Goal: Find specific page/section: Find specific page/section

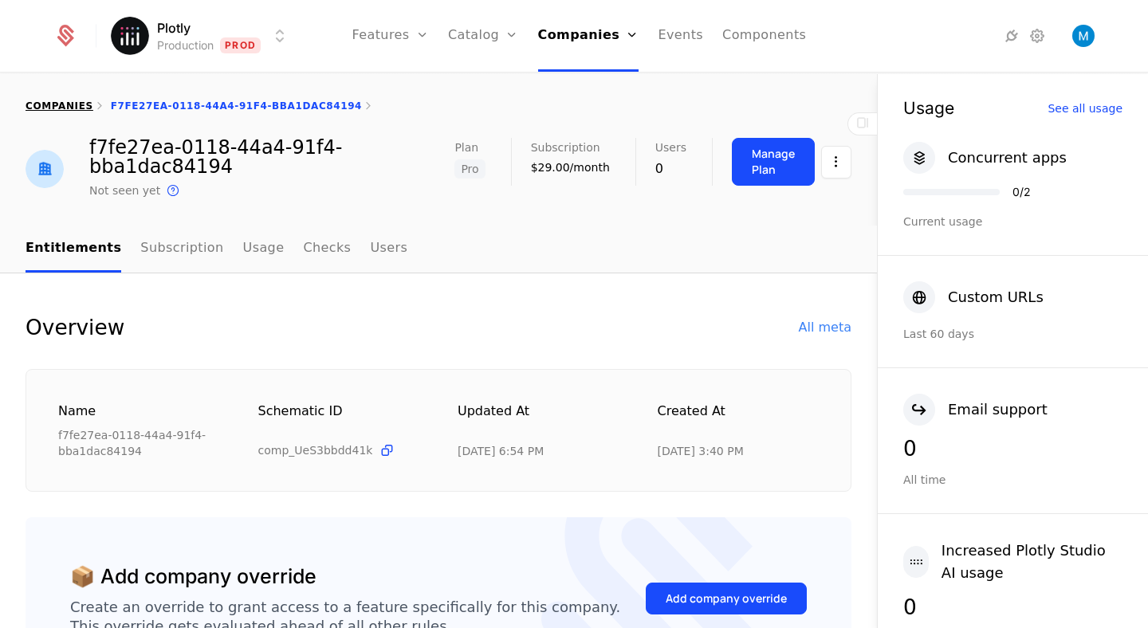
click at [50, 111] on link "companies" at bounding box center [60, 105] width 68 height 11
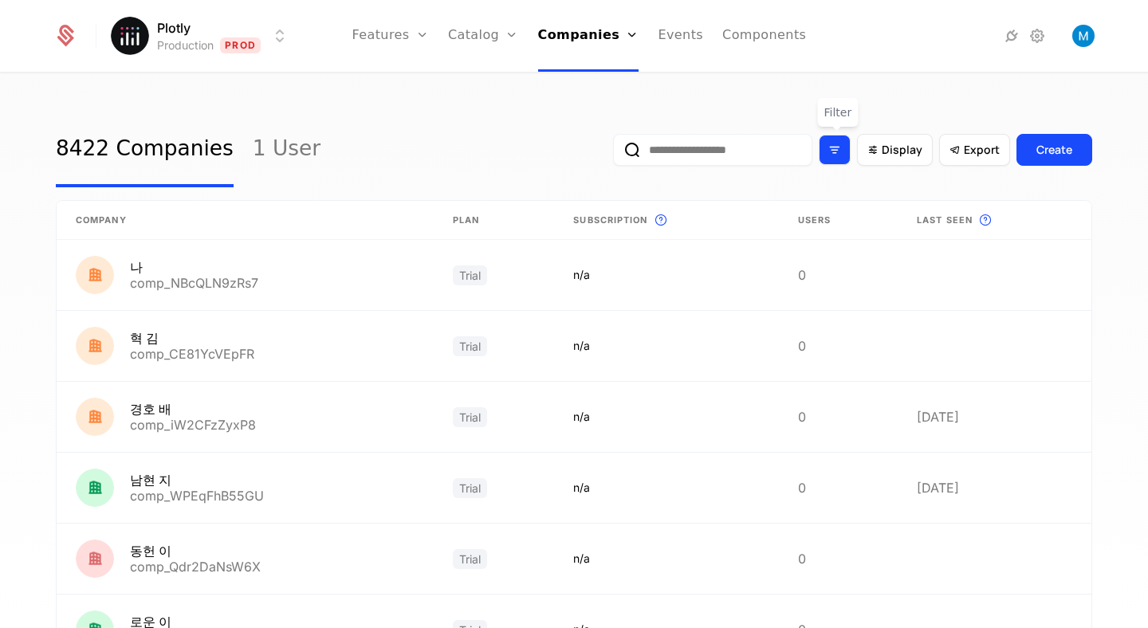
click at [838, 150] on icon "Filter options" at bounding box center [834, 150] width 14 height 14
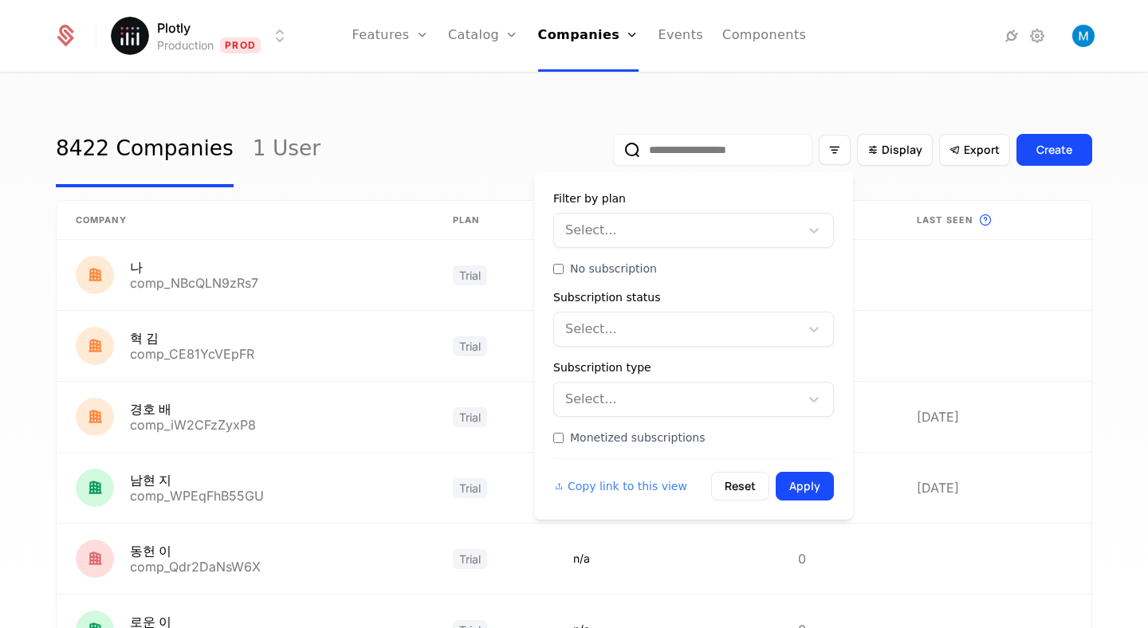
click at [636, 344] on div "Select..." at bounding box center [693, 329] width 281 height 35
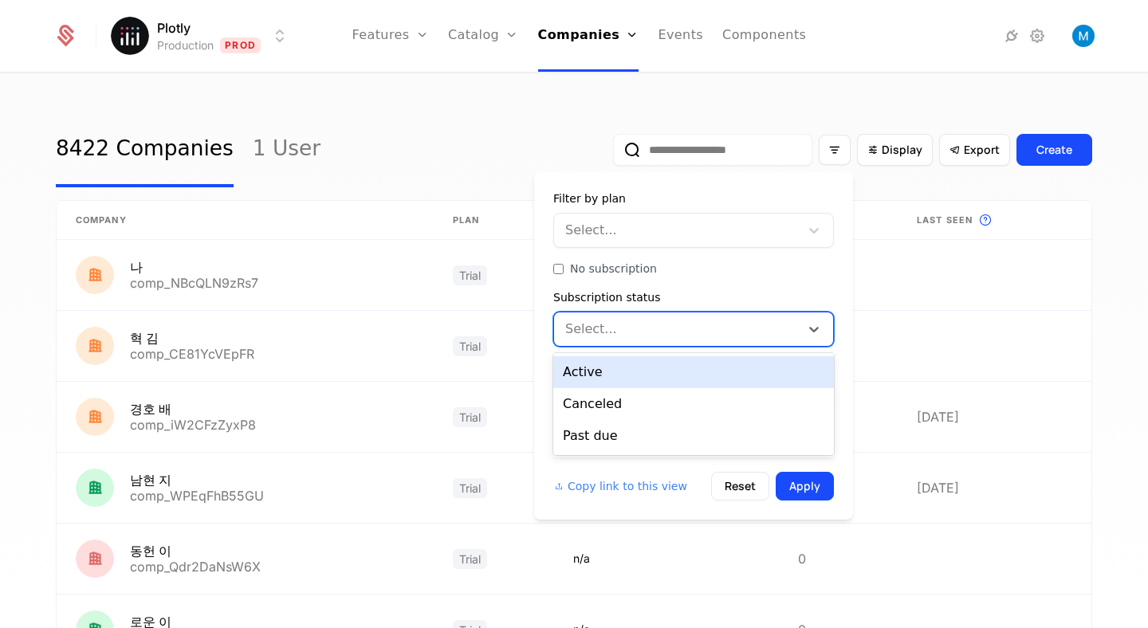
click at [642, 328] on div at bounding box center [678, 329] width 223 height 22
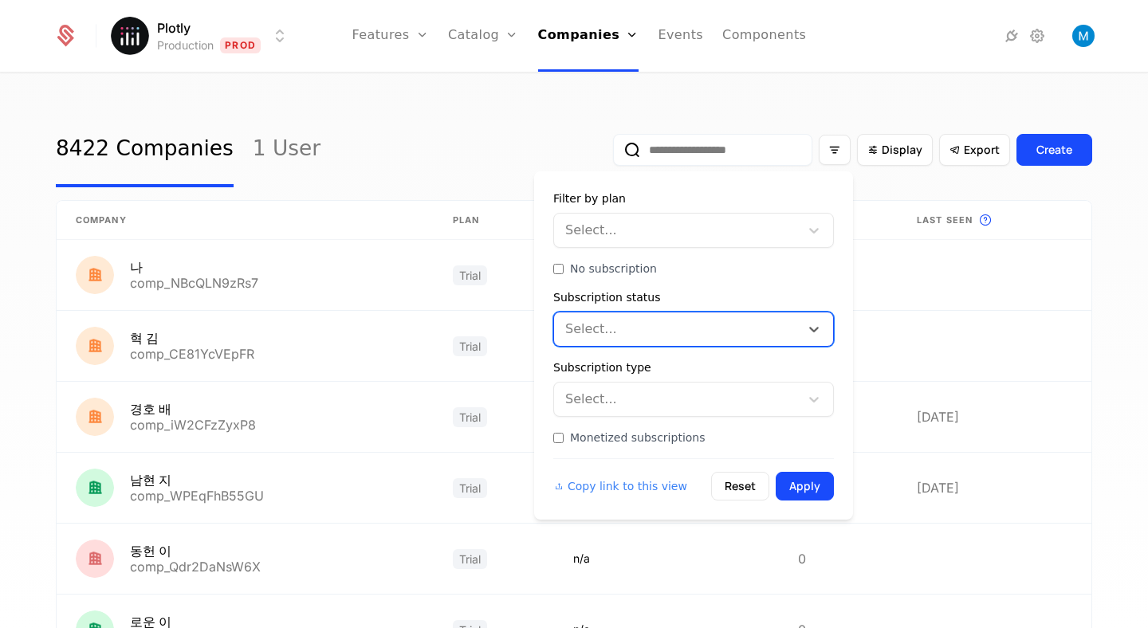
click at [658, 238] on div at bounding box center [678, 230] width 223 height 22
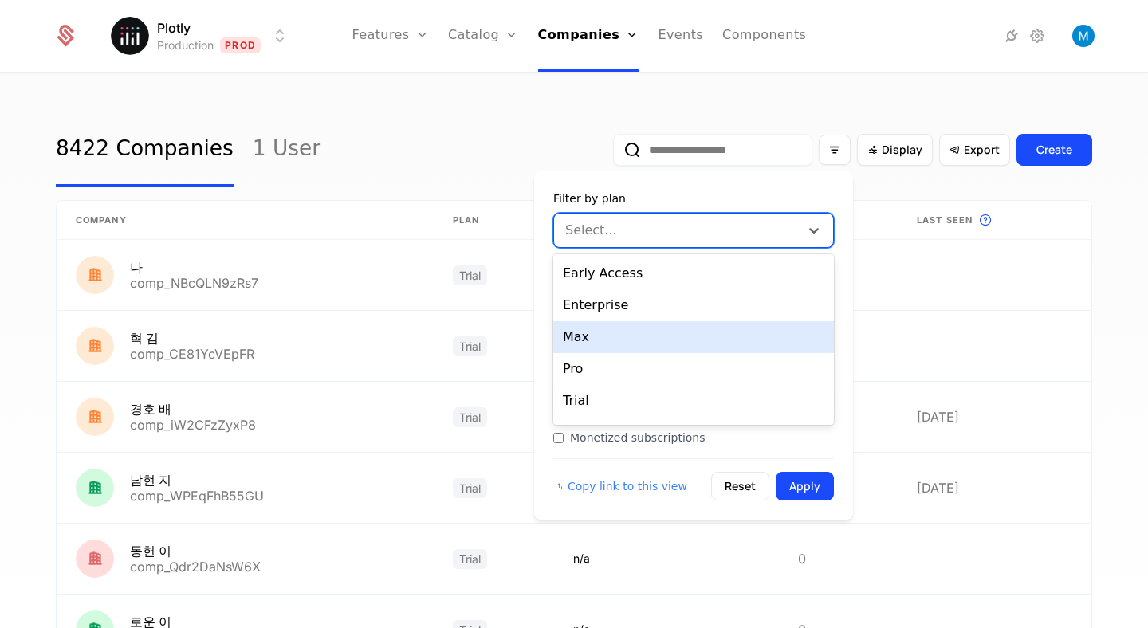
click at [591, 332] on div "Max" at bounding box center [693, 337] width 281 height 32
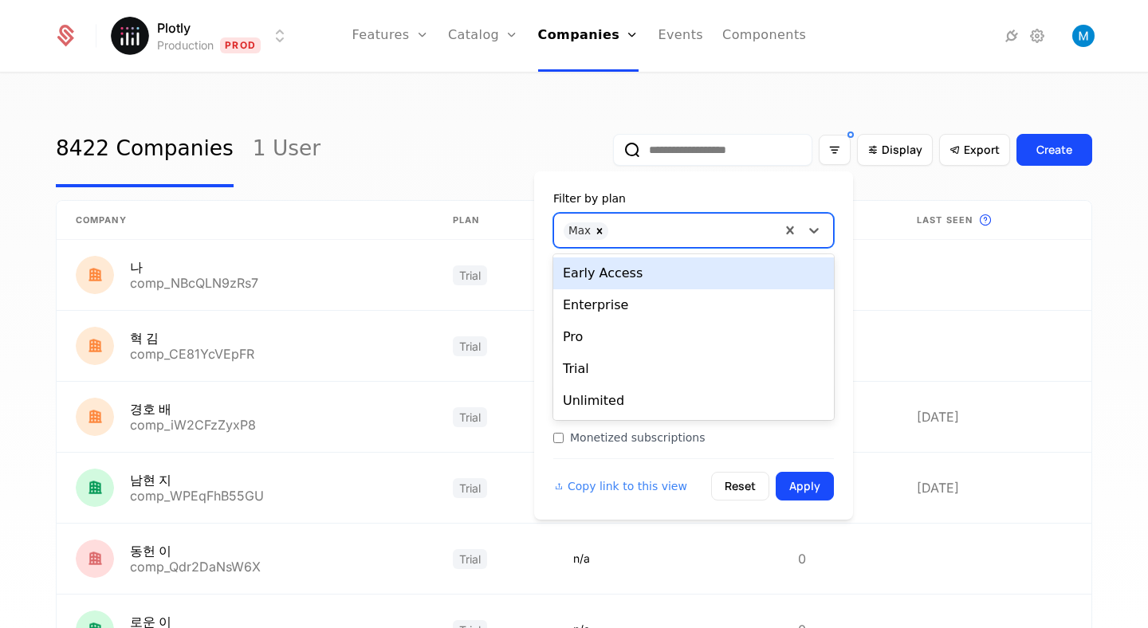
click at [620, 232] on div at bounding box center [693, 229] width 155 height 22
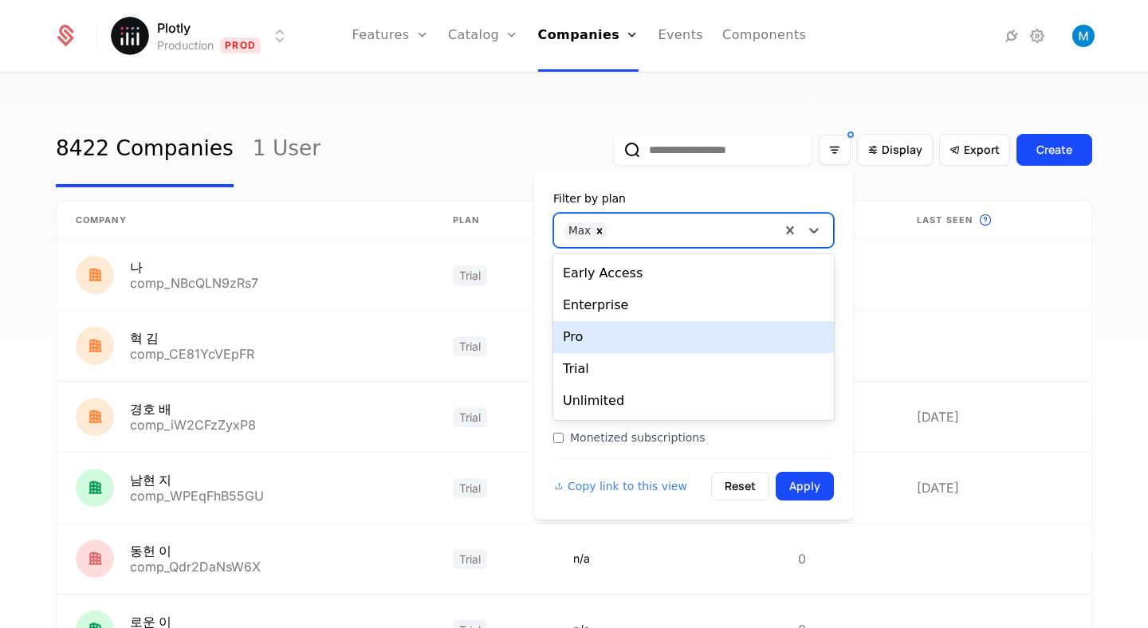
click at [607, 332] on div "Pro" at bounding box center [693, 337] width 281 height 32
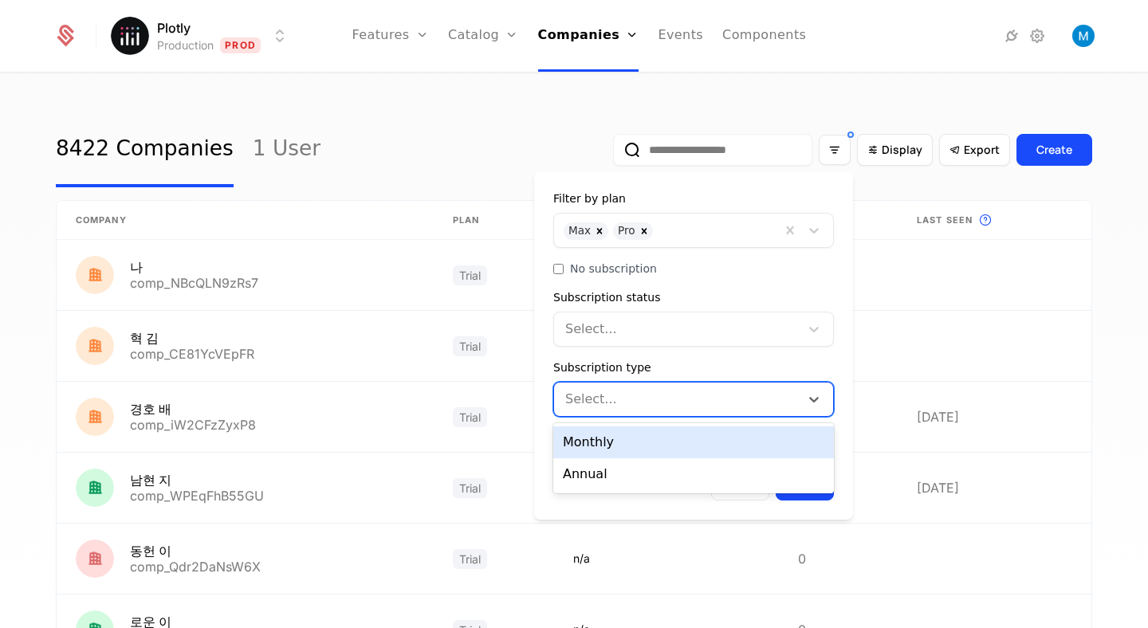
click at [630, 400] on div at bounding box center [678, 399] width 223 height 22
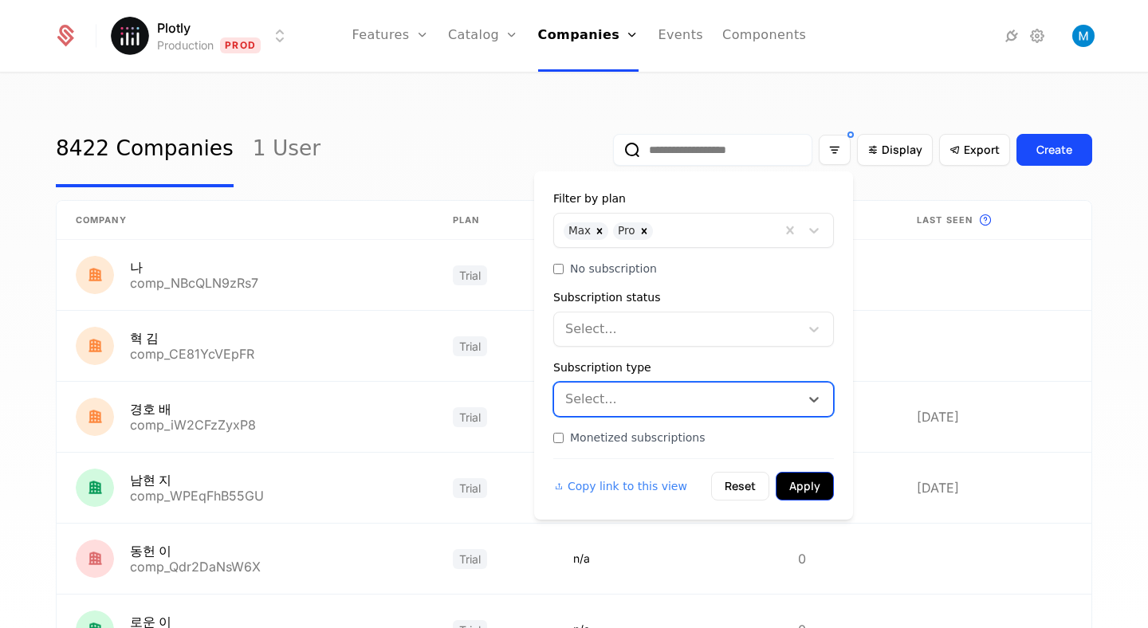
click at [811, 485] on button "Apply" at bounding box center [805, 486] width 58 height 29
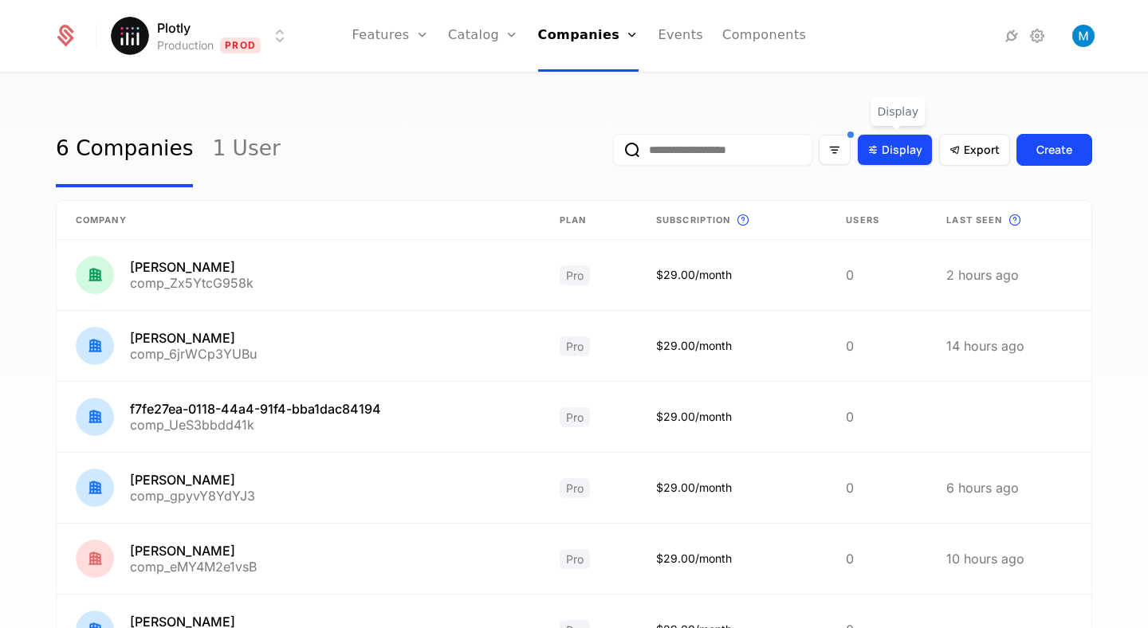
click at [886, 143] on span "Display" at bounding box center [902, 150] width 41 height 16
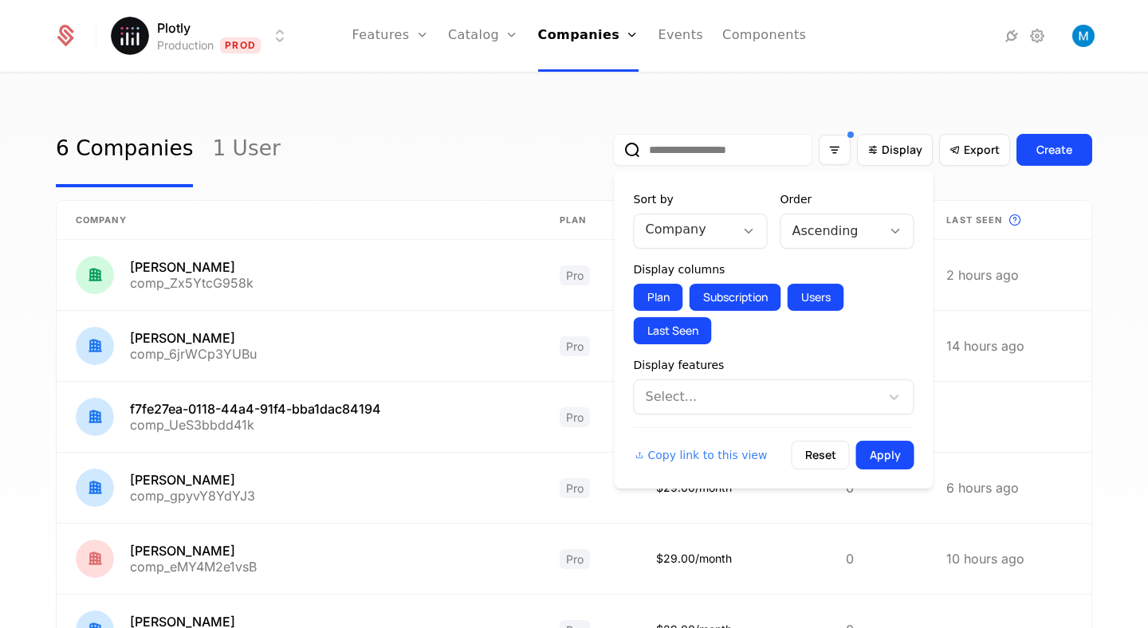
click at [764, 391] on div at bounding box center [758, 397] width 223 height 22
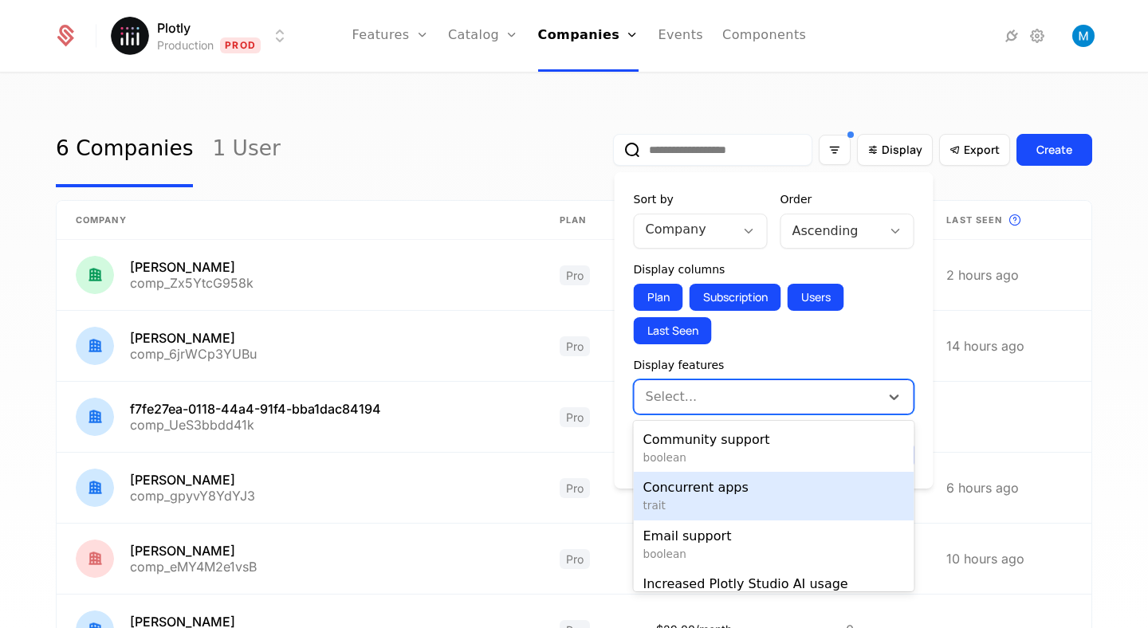
click at [737, 501] on span "trait" at bounding box center [773, 505] width 261 height 16
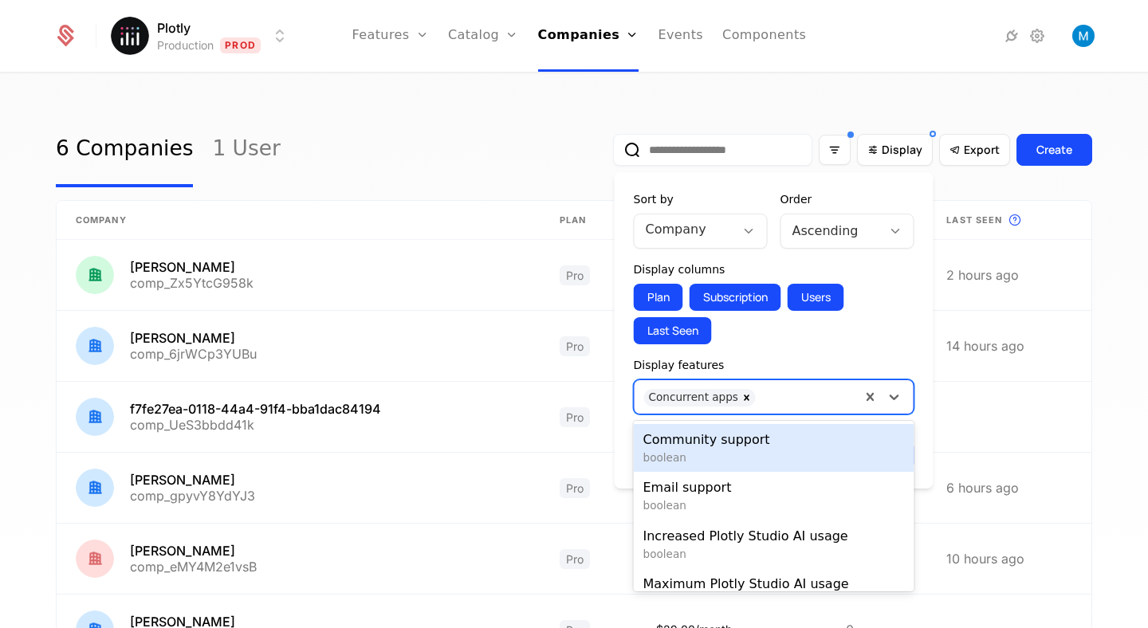
click at [770, 400] on div at bounding box center [808, 395] width 88 height 22
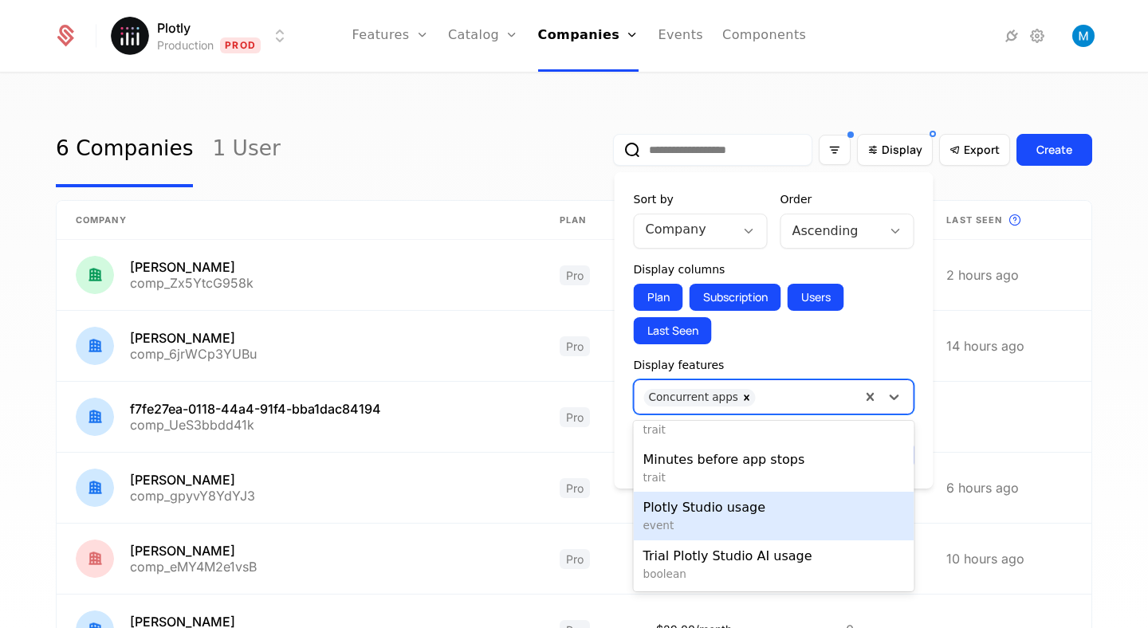
scroll to position [220, 0]
click at [775, 516] on span "Plotly Studio usage" at bounding box center [773, 508] width 261 height 19
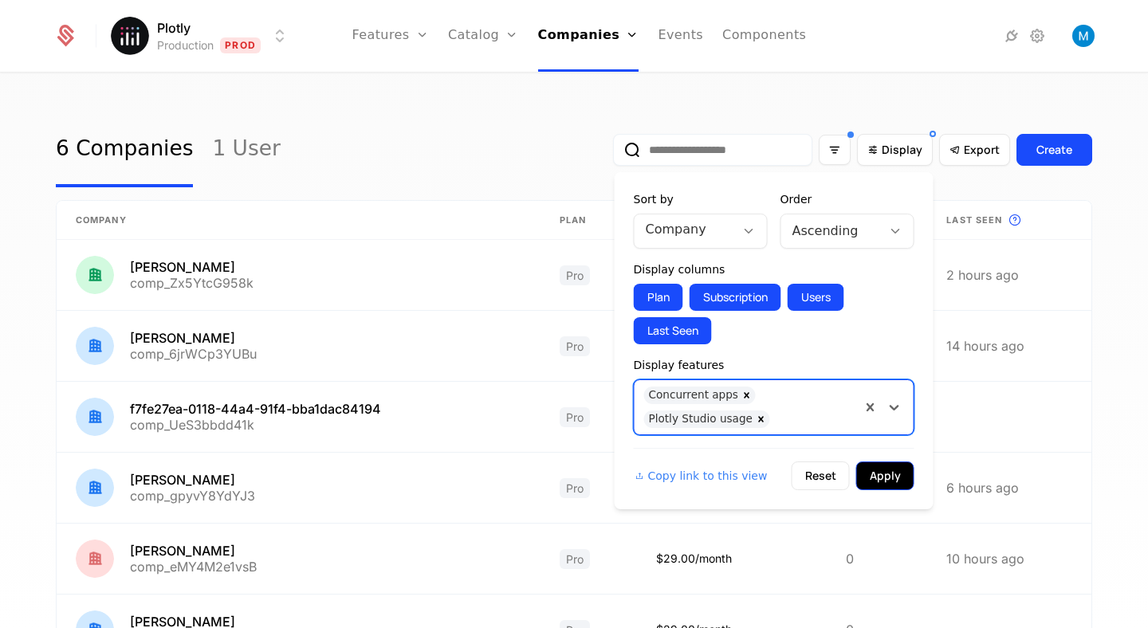
click at [886, 474] on button "Apply" at bounding box center [885, 476] width 58 height 29
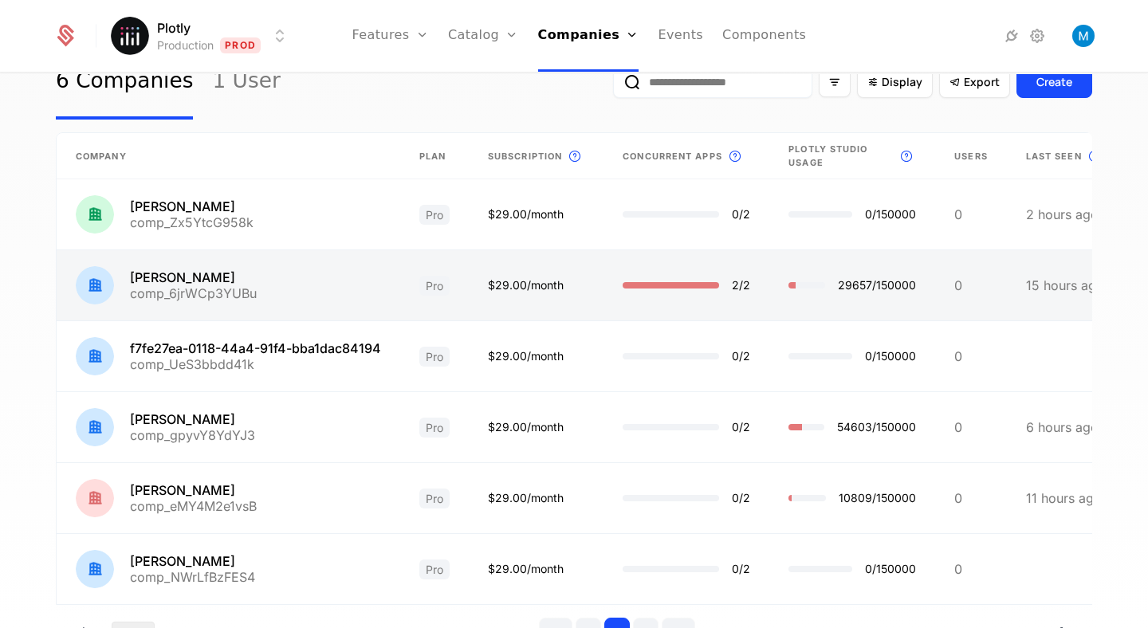
scroll to position [64, 0]
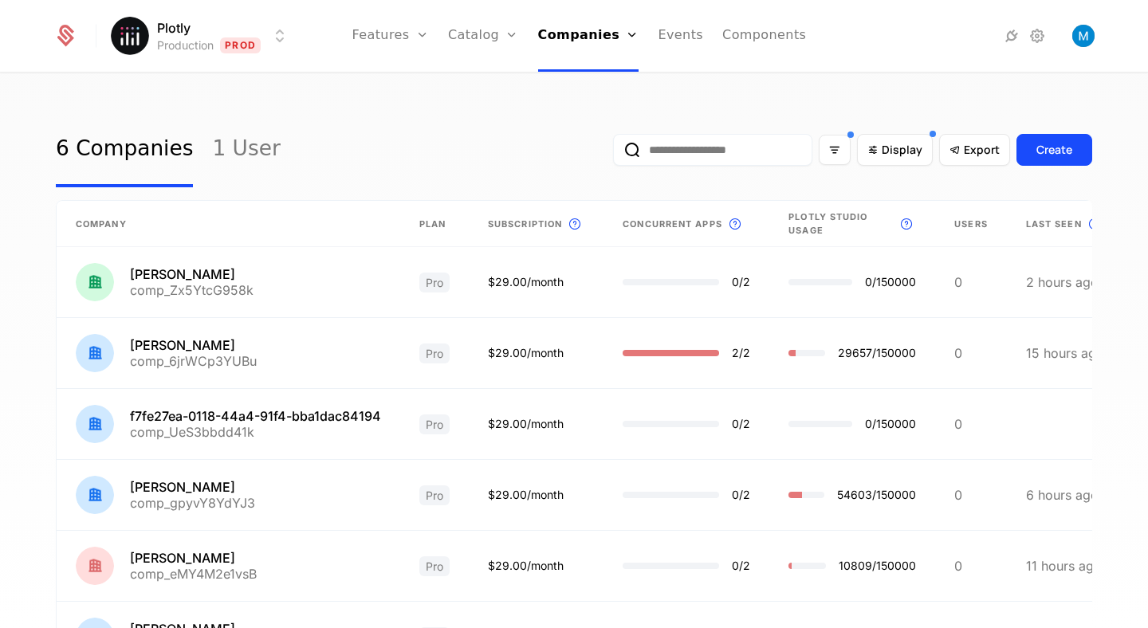
scroll to position [7, 0]
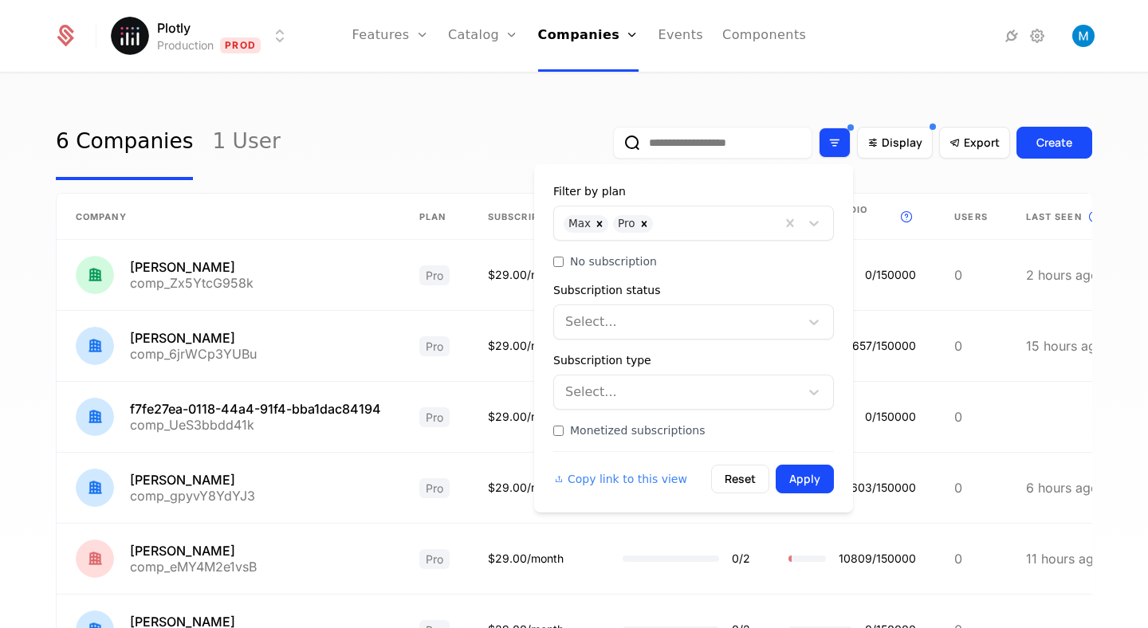
click at [836, 143] on icon "Filter options" at bounding box center [834, 143] width 14 height 14
click at [881, 133] on div "Display" at bounding box center [895, 143] width 76 height 32
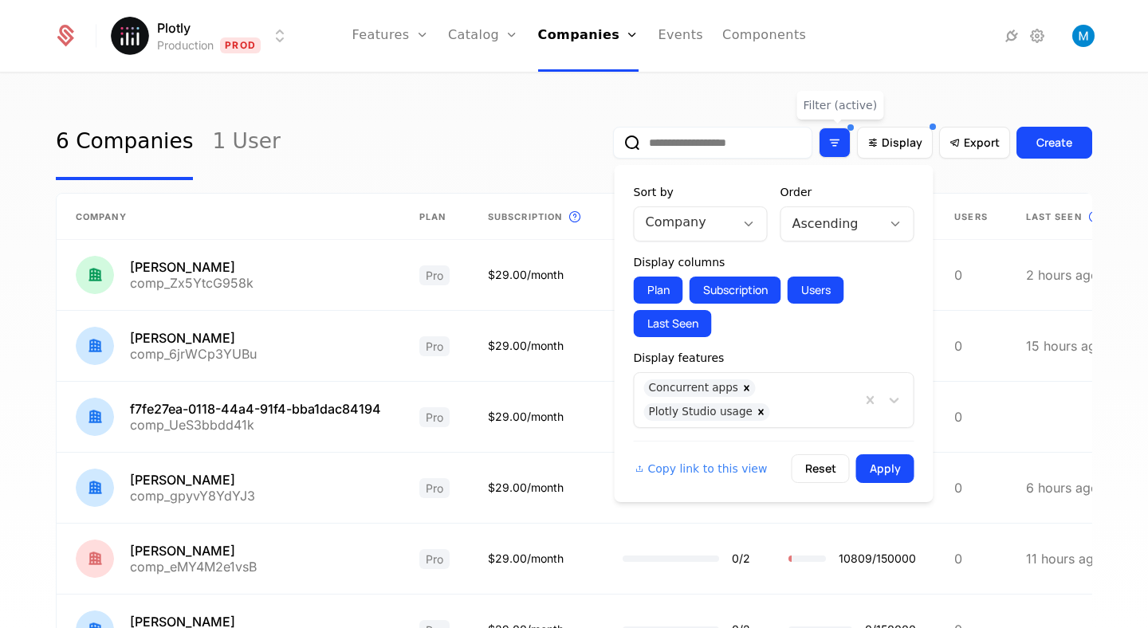
click at [824, 139] on div "Filter options" at bounding box center [835, 143] width 32 height 30
click at [876, 151] on div "Display" at bounding box center [895, 143] width 76 height 32
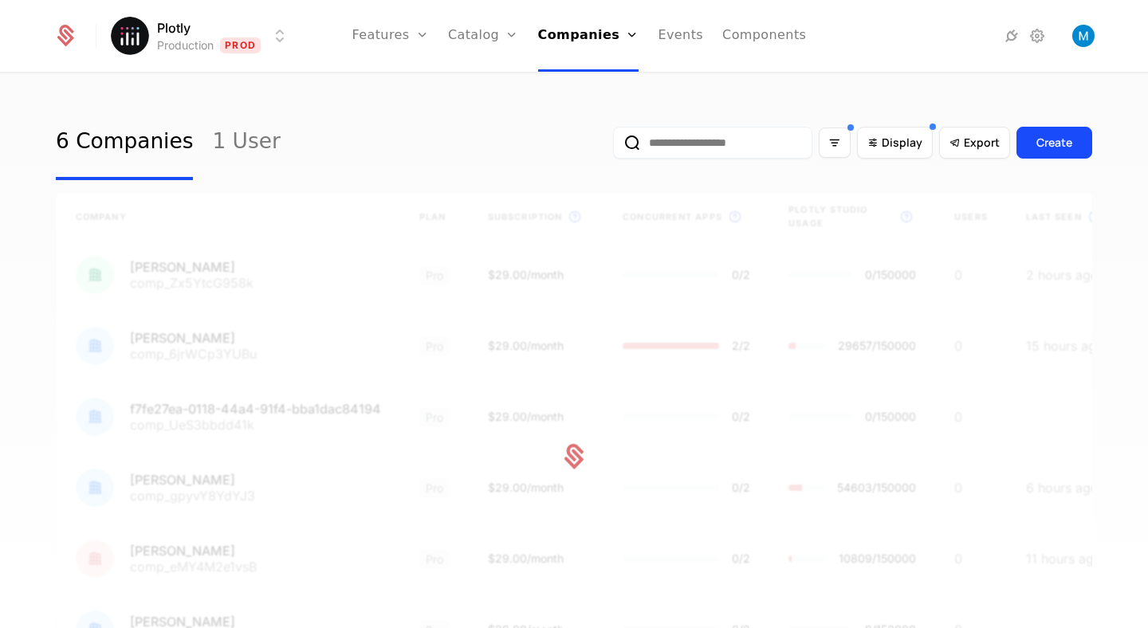
click at [954, 241] on div at bounding box center [574, 456] width 1036 height 527
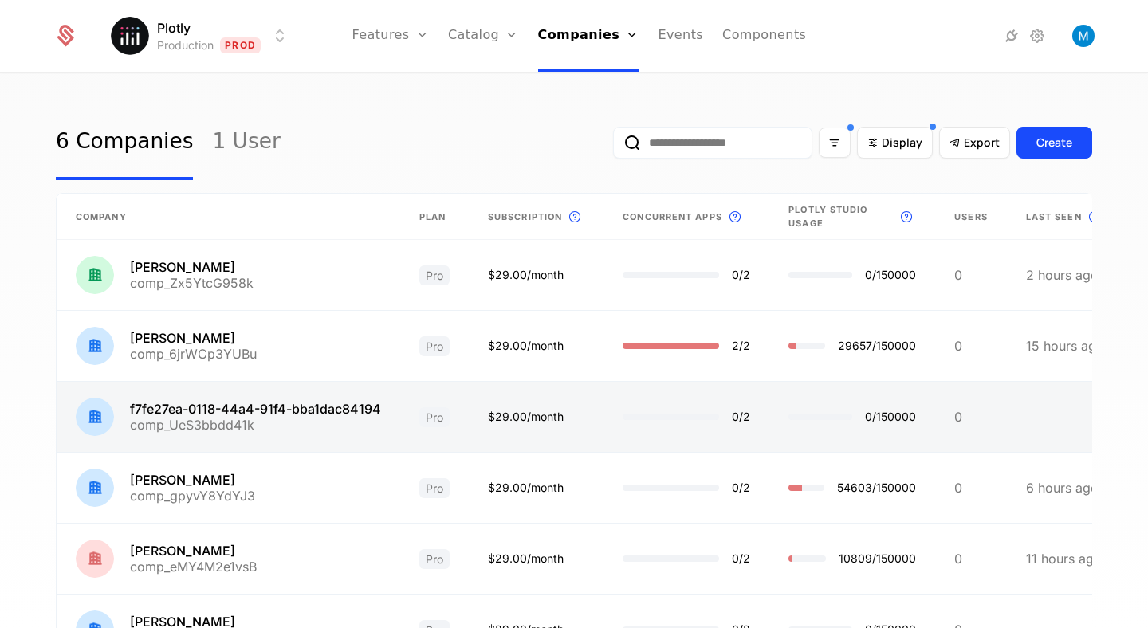
click at [246, 409] on link at bounding box center [229, 417] width 344 height 70
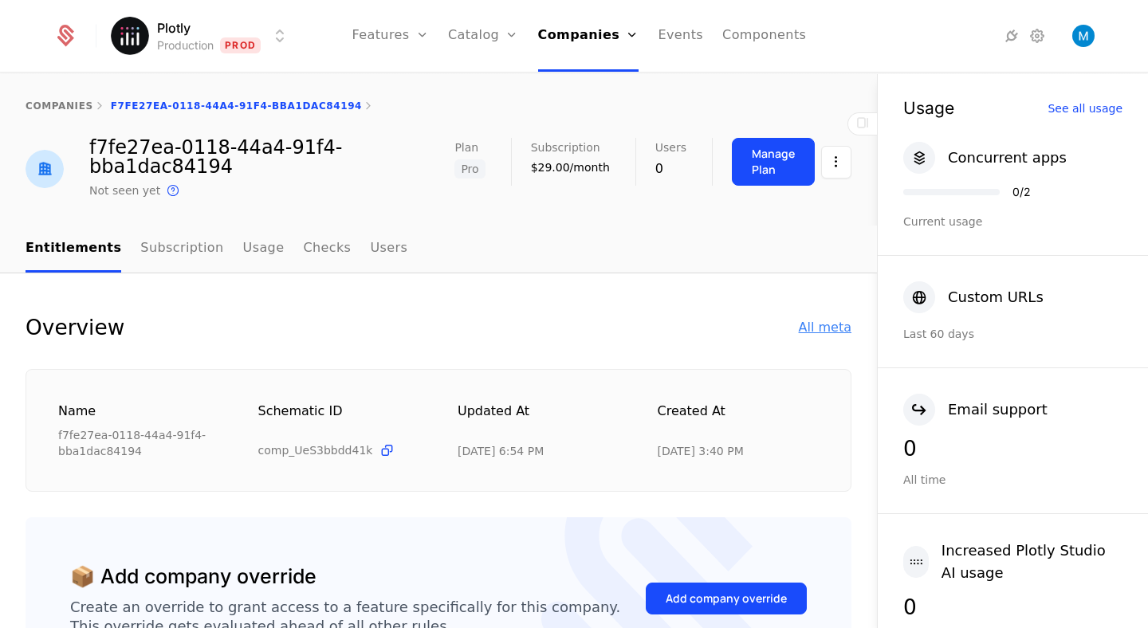
click at [832, 325] on div "All meta" at bounding box center [825, 327] width 53 height 19
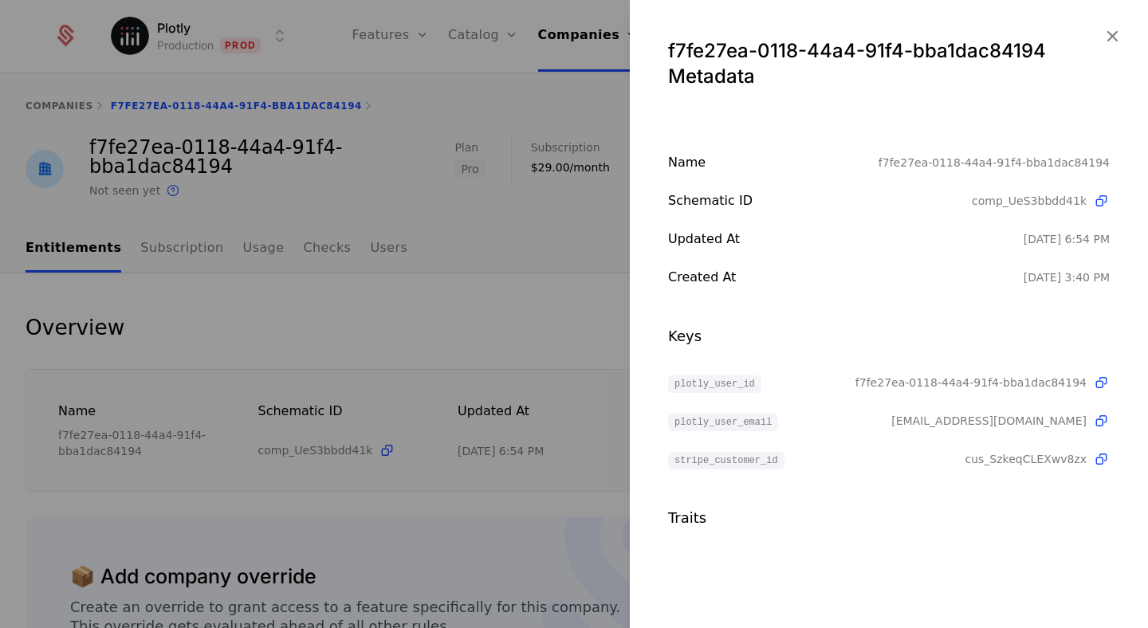
click at [513, 327] on div at bounding box center [574, 314] width 1148 height 628
